Goal: Complete application form

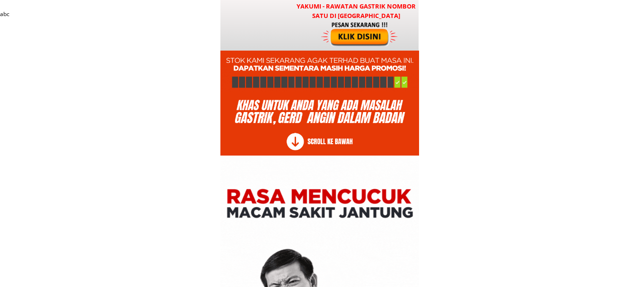
click at [367, 35] on div at bounding box center [360, 34] width 78 height 26
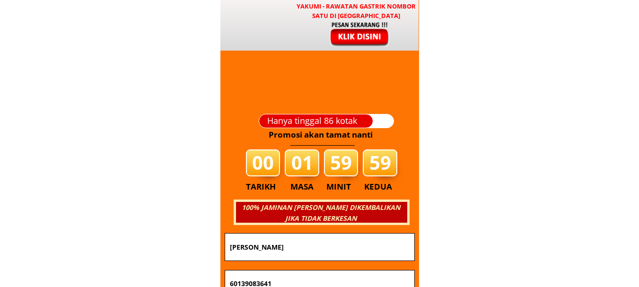
scroll to position [11419, 0]
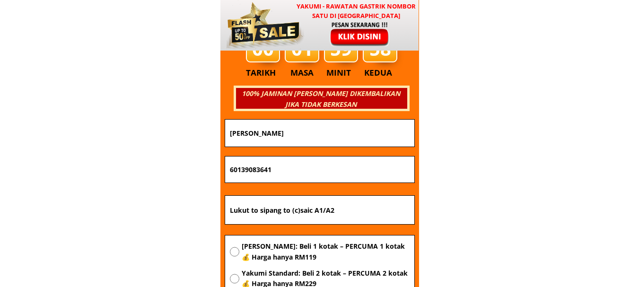
click at [311, 128] on input "[PERSON_NAME]" at bounding box center [319, 133] width 184 height 27
click at [288, 128] on input "text" at bounding box center [319, 133] width 184 height 27
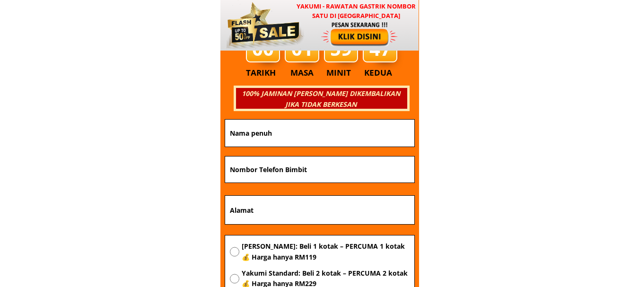
paste input "doko doko"
type input "doko doko"
click at [333, 182] on input "tel" at bounding box center [319, 169] width 184 height 26
paste input "0177690314"
type input "0177690314"
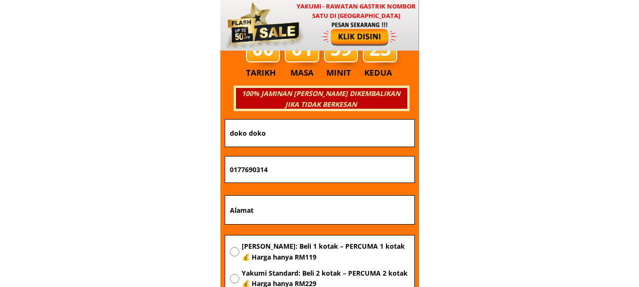
drag, startPoint x: 312, startPoint y: 208, endPoint x: 318, endPoint y: 207, distance: 5.8
click at [315, 208] on input "text" at bounding box center [319, 210] width 184 height 28
paste input "kg muhibbah peringkat 1 89307 ranau"
type input "kg muhibbah peringkat 1 89307 ranau"
click at [253, 251] on span "[PERSON_NAME]: Beli 1 kotak – PERCUMA 1 kotak 💰 Harga hanya RM119" at bounding box center [325, 251] width 167 height 21
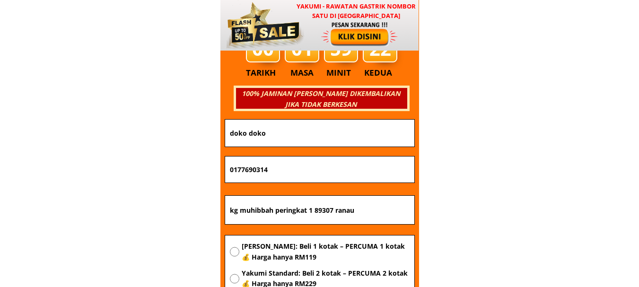
radio input "true"
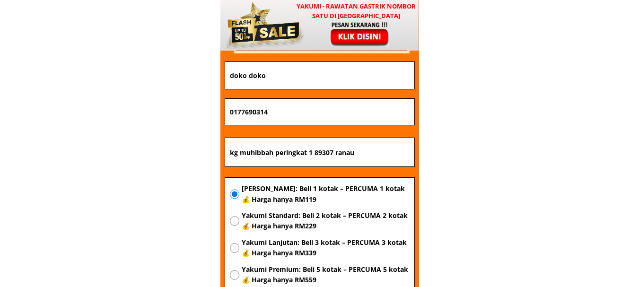
scroll to position [11560, 0]
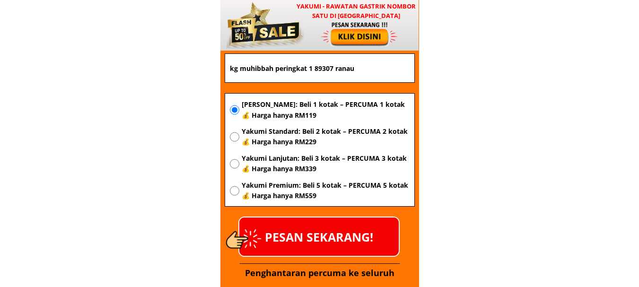
click at [329, 243] on p "PESAN SEKARANG!" at bounding box center [318, 236] width 159 height 38
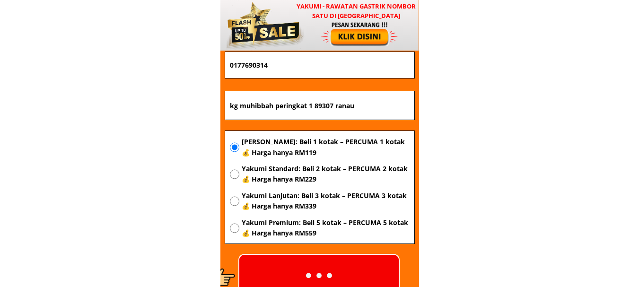
scroll to position [11608, 0]
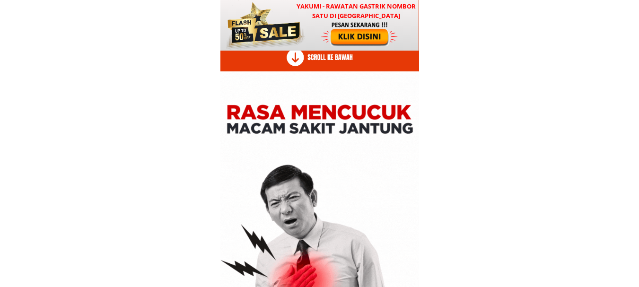
scroll to position [236, 0]
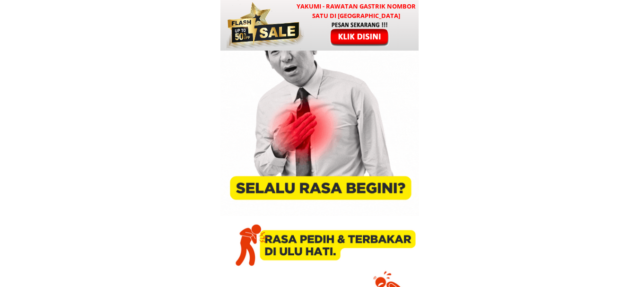
click at [362, 33] on div at bounding box center [360, 34] width 78 height 26
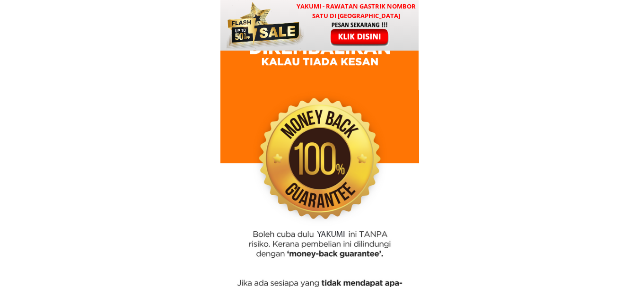
scroll to position [11419, 0]
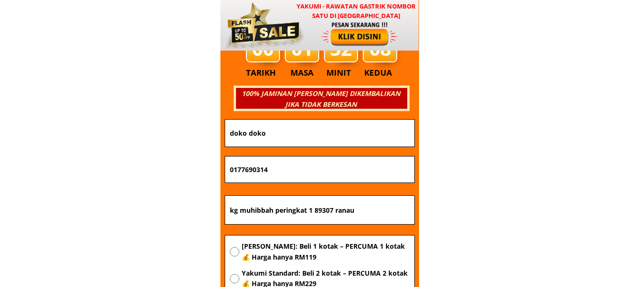
click at [317, 127] on input "doko doko" at bounding box center [319, 133] width 184 height 27
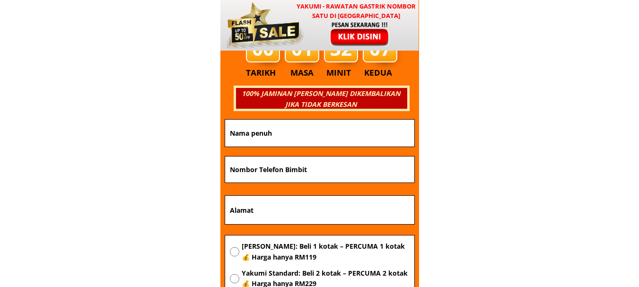
click at [317, 127] on input "text" at bounding box center [319, 133] width 184 height 27
paste input "Che hatijah Ibrahim"
type input "Che hatijah Ibrahim"
click at [312, 170] on input "tel" at bounding box center [319, 169] width 184 height 26
paste input "122026643"
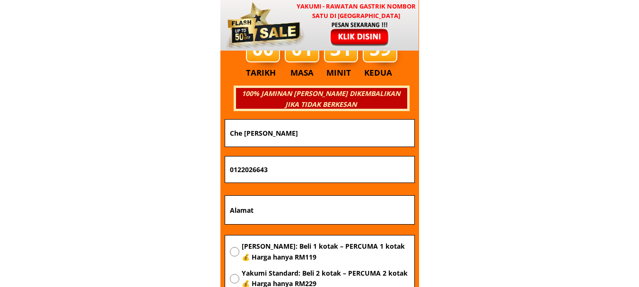
type input "0122026643"
click at [293, 221] on input "text" at bounding box center [319, 210] width 184 height 28
paste input "No 33 jalan sri kemuning, Lembah jaya selatan, 68000 Ampang"
paste input "Ulu Langat Selangor"
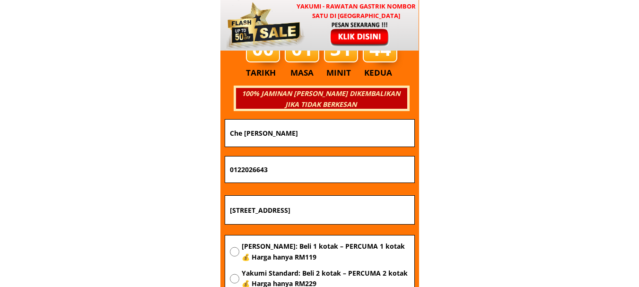
scroll to position [0, 97]
type input "No 33 jalan sri kemuning, Lembah jaya selatan, 68000 Ampang Ulu Langat Selangor"
click at [280, 250] on span "[PERSON_NAME]: Beli 1 kotak – PERCUMA 1 kotak 💰 Harga hanya RM119" at bounding box center [325, 251] width 167 height 21
radio input "true"
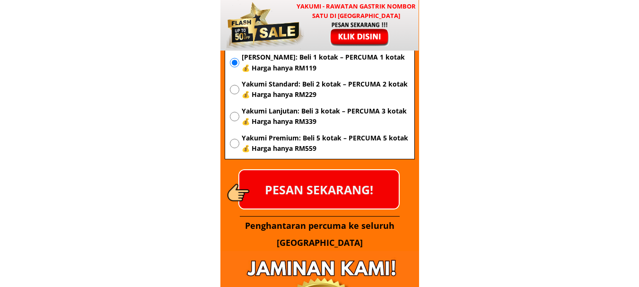
click at [316, 188] on p "PESAN SEKARANG!" at bounding box center [318, 189] width 159 height 38
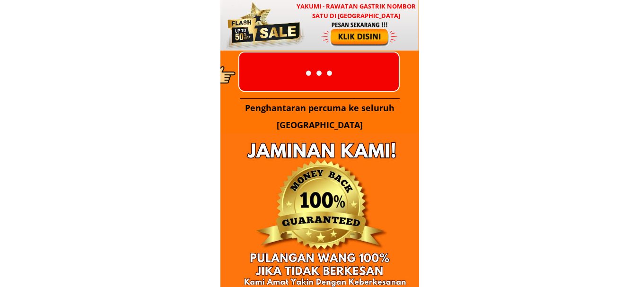
scroll to position [11797, 0]
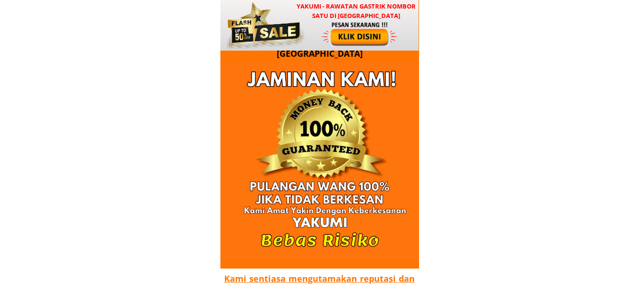
drag, startPoint x: 304, startPoint y: 0, endPoint x: 76, endPoint y: 112, distance: 253.9
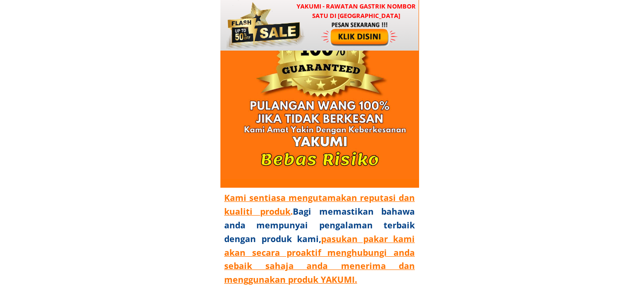
scroll to position [11986, 0]
